Goal: Download file/media

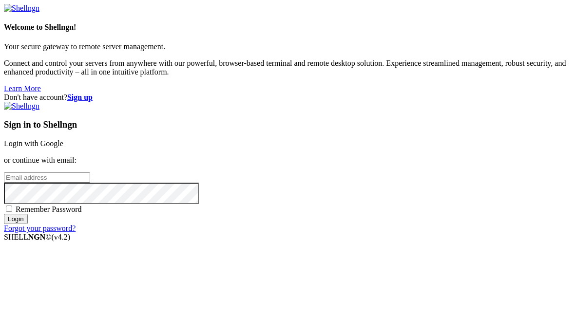
click at [409, 120] on div "Sign in to Shellngn Login with Google or continue with email: Remember Password…" at bounding box center [288, 167] width 568 height 131
click at [63, 139] on link "Login with Google" at bounding box center [33, 143] width 59 height 8
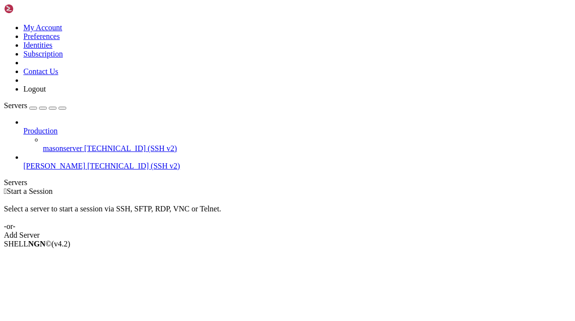
click at [51, 162] on span "[PERSON_NAME]" at bounding box center [54, 166] width 62 height 8
click at [40, 162] on span "[PERSON_NAME]" at bounding box center [54, 166] width 62 height 8
click at [65, 162] on span "[PERSON_NAME]" at bounding box center [54, 166] width 62 height 8
click at [60, 265] on span "Open SFTP" at bounding box center [41, 269] width 37 height 8
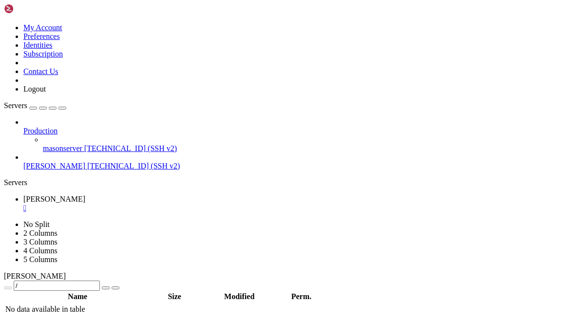
type input "/root"
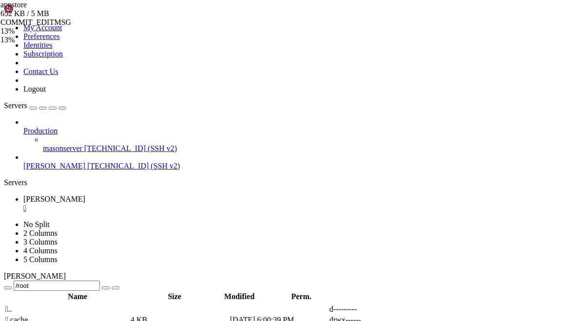
click at [547, 130] on div "appstore 652 KB / 5 MB COMMIT_EDITMSG 13% 13 %" at bounding box center [287, 160] width 575 height 321
click at [550, 129] on div "appstore 652 KB / 5 MB COMMIT_EDITMSG 13% 13 %" at bounding box center [287, 160] width 575 height 321
click at [516, 93] on div "appstore 1 MB / 7 MB postcss 18% 18 %" at bounding box center [287, 160] width 575 height 321
click at [539, 89] on div "appstore 1 MB / 17 MB underscore 8% 8 %" at bounding box center [287, 160] width 575 height 321
click at [551, 104] on div "appstore 1 MB / 17 MB underscore 8% 8 %" at bounding box center [287, 160] width 575 height 321
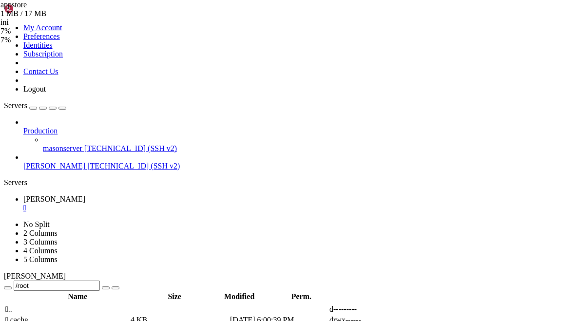
click at [510, 94] on div "appstore 1 MB / 17 MB ini 7% 7 %" at bounding box center [287, 160] width 575 height 321
click at [534, 141] on div "appstore 1 MB / 19 MB json-schema-traverse 7% 7 %" at bounding box center [287, 160] width 575 height 321
